Goal: Task Accomplishment & Management: Use online tool/utility

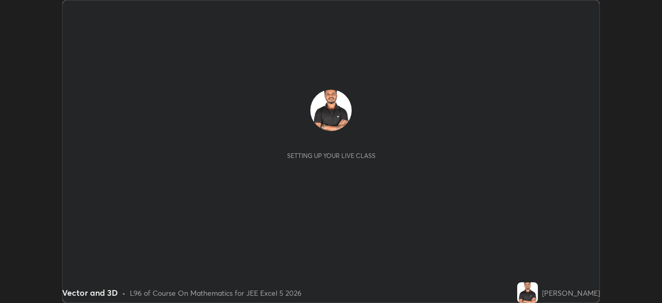
scroll to position [303, 662]
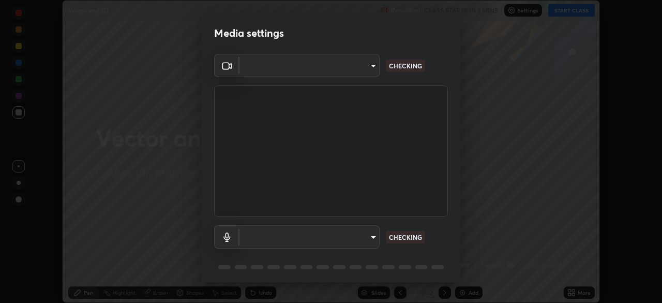
type input "05e465ff83a2709560b00517cc20afcec0d8c6759013130505a18faaf77a7109"
click at [372, 237] on body "Erase all Vector and 3D Recording CLASS STARTS IN 2 MINS Settings START CLASS S…" at bounding box center [331, 151] width 662 height 303
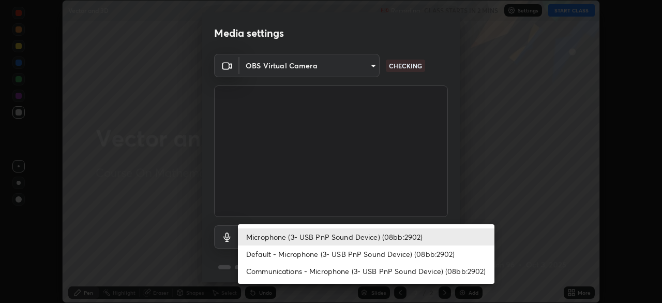
click at [378, 253] on li "Default - Microphone (3- USB PnP Sound Device) (08bb:2902)" at bounding box center [366, 253] width 257 height 17
type input "default"
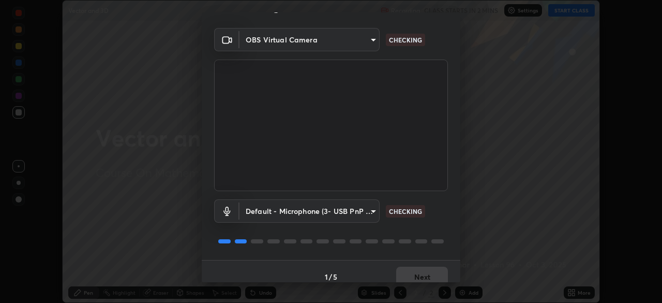
scroll to position [37, 0]
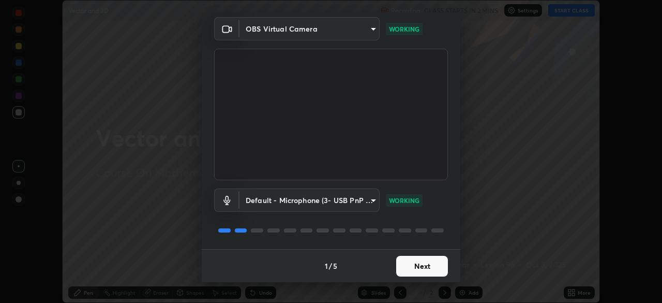
click at [417, 264] on button "Next" at bounding box center [422, 266] width 52 height 21
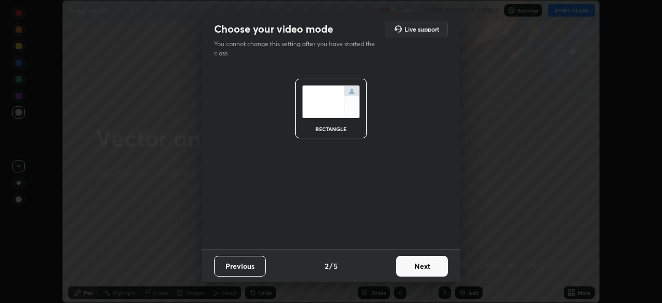
scroll to position [0, 0]
click at [416, 266] on button "Next" at bounding box center [422, 266] width 52 height 21
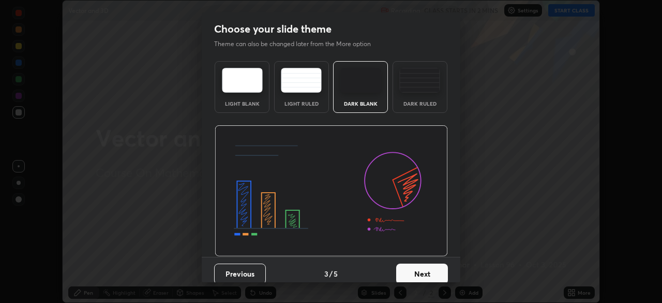
click at [416, 267] on button "Next" at bounding box center [422, 273] width 52 height 21
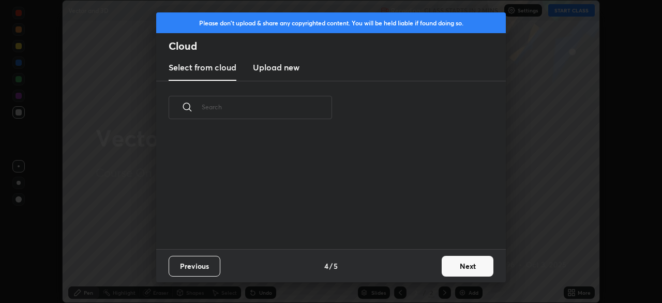
scroll to position [115, 332]
click at [456, 263] on button "Next" at bounding box center [468, 266] width 52 height 21
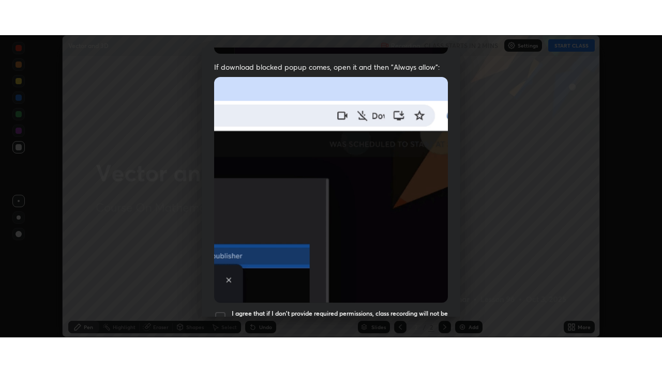
scroll to position [248, 0]
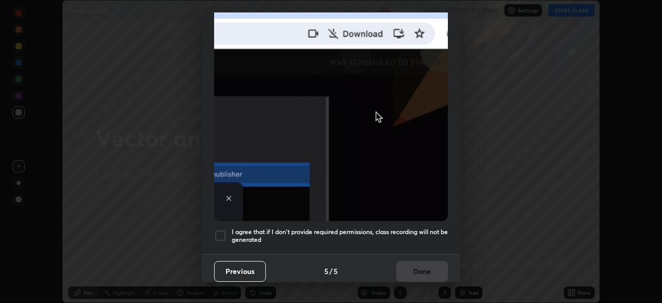
click at [412, 228] on h5 "I agree that if I don't provide required permissions, class recording will not …" at bounding box center [340, 236] width 216 height 16
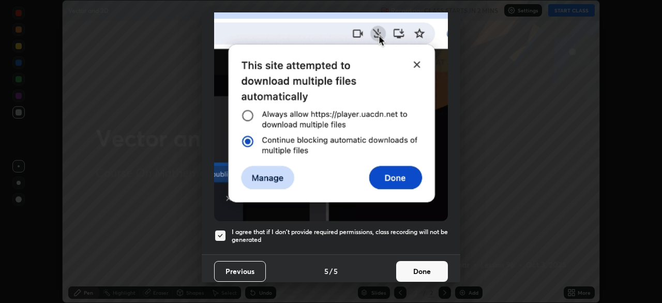
click at [416, 265] on button "Done" at bounding box center [422, 271] width 52 height 21
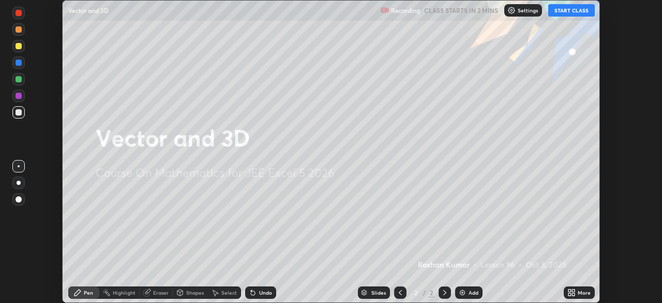
click at [562, 11] on button "START CLASS" at bounding box center [571, 10] width 47 height 12
click at [571, 290] on icon at bounding box center [570, 290] width 3 height 3
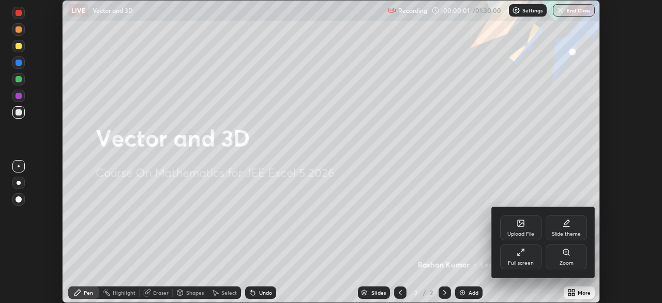
click at [525, 256] on icon at bounding box center [521, 252] width 8 height 8
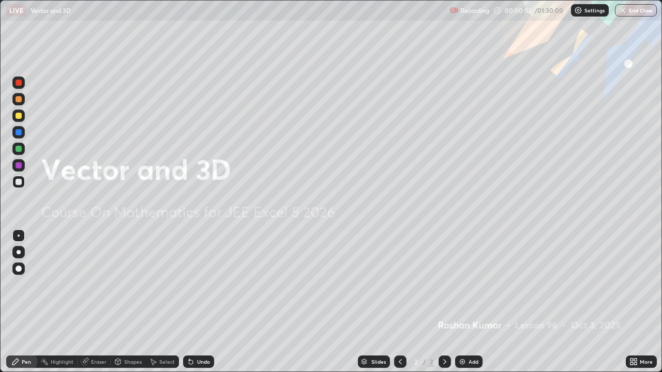
scroll to position [372, 662]
click at [461, 302] on img at bounding box center [462, 362] width 8 height 8
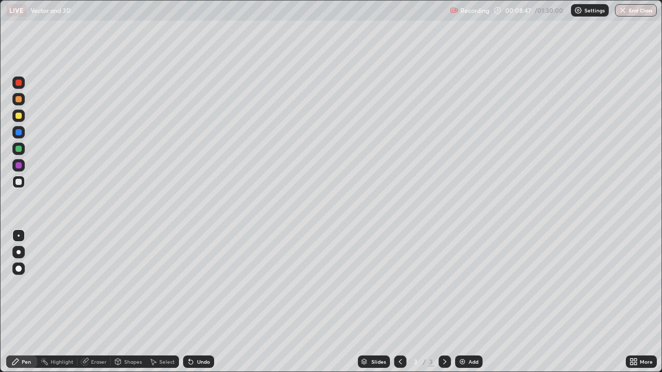
click at [19, 117] on div at bounding box center [19, 116] width 6 height 6
click at [20, 269] on div at bounding box center [19, 269] width 6 height 6
click at [19, 148] on div at bounding box center [19, 149] width 6 height 6
click at [19, 167] on div at bounding box center [19, 165] width 6 height 6
click at [21, 183] on div at bounding box center [19, 182] width 6 height 6
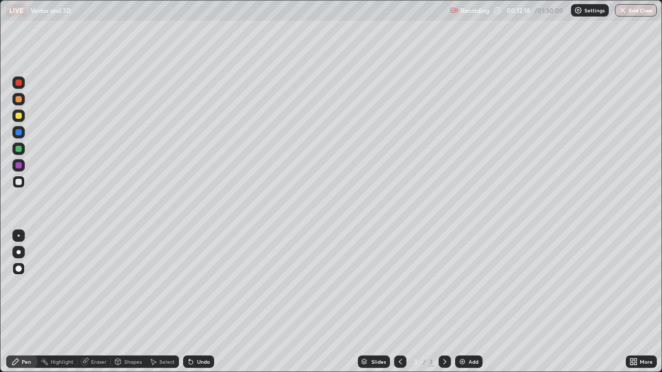
click at [23, 99] on div at bounding box center [18, 99] width 12 height 12
click at [17, 180] on div at bounding box center [19, 182] width 6 height 6
click at [20, 135] on div at bounding box center [19, 132] width 6 height 6
click at [21, 165] on div at bounding box center [19, 165] width 6 height 6
click at [19, 152] on div at bounding box center [19, 149] width 6 height 6
